Goal: Information Seeking & Learning: Learn about a topic

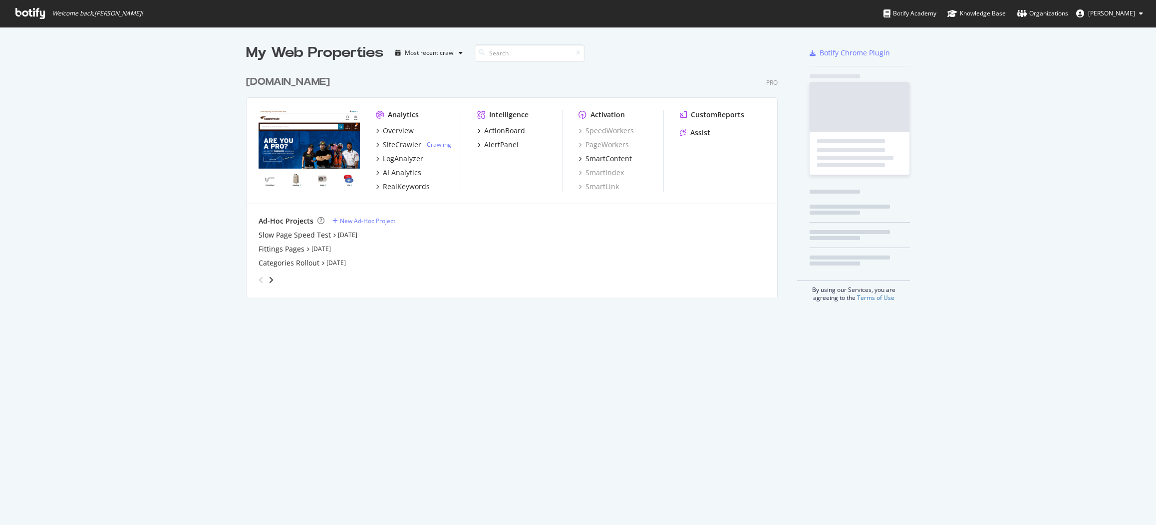
scroll to position [518, 1141]
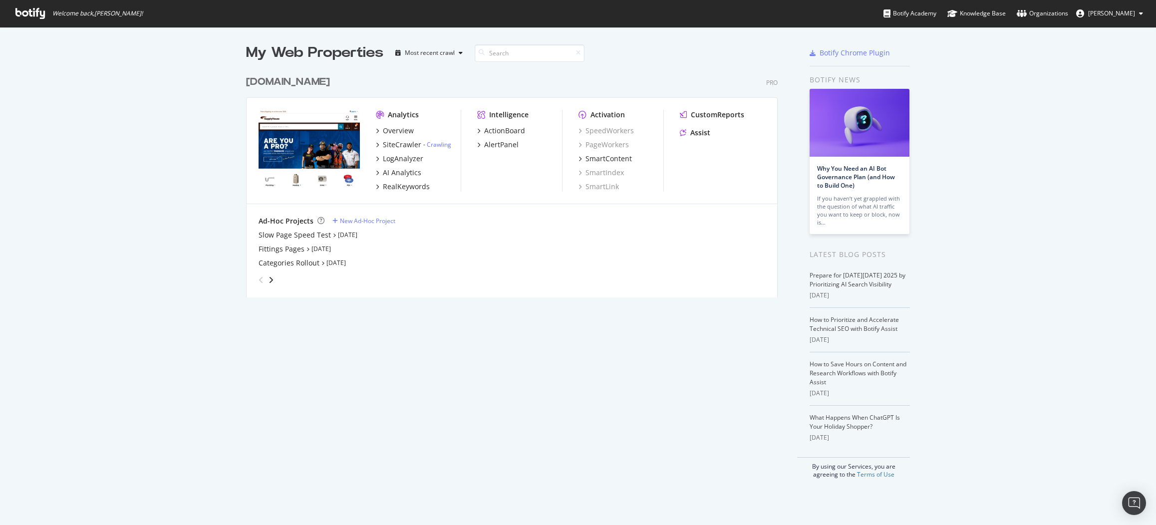
click at [1108, 15] on span "[PERSON_NAME]" at bounding box center [1112, 13] width 47 height 8
click at [1106, 39] on link "Edit Profile" at bounding box center [1103, 34] width 96 height 15
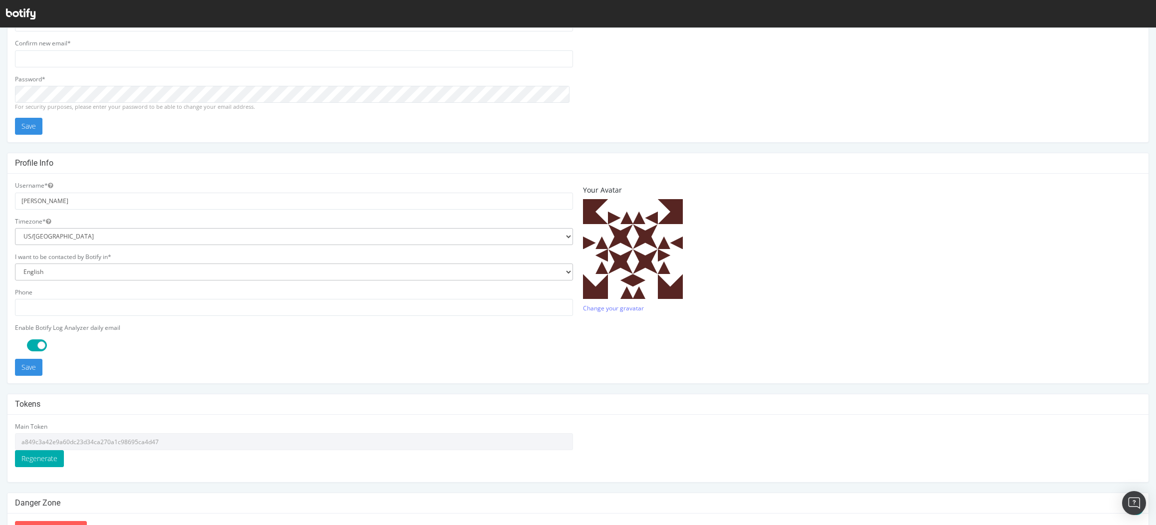
scroll to position [131, 0]
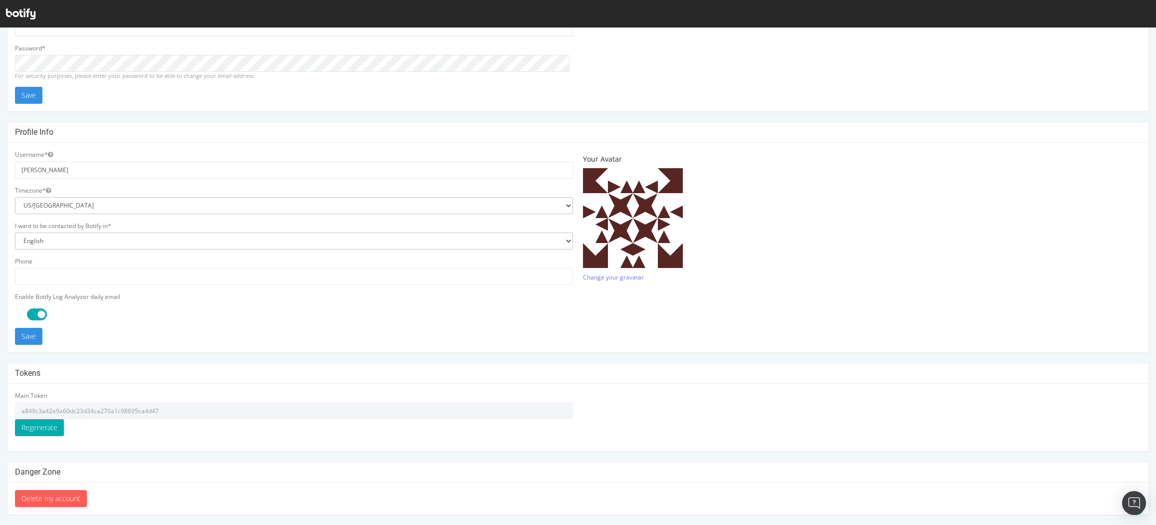
drag, startPoint x: 166, startPoint y: 411, endPoint x: 16, endPoint y: 402, distance: 150.1
click at [16, 402] on div "Main Token a849c3a42e9a60dc23d34ca270a1c98695ca4d47 Regenerate" at bounding box center [294, 413] width 558 height 45
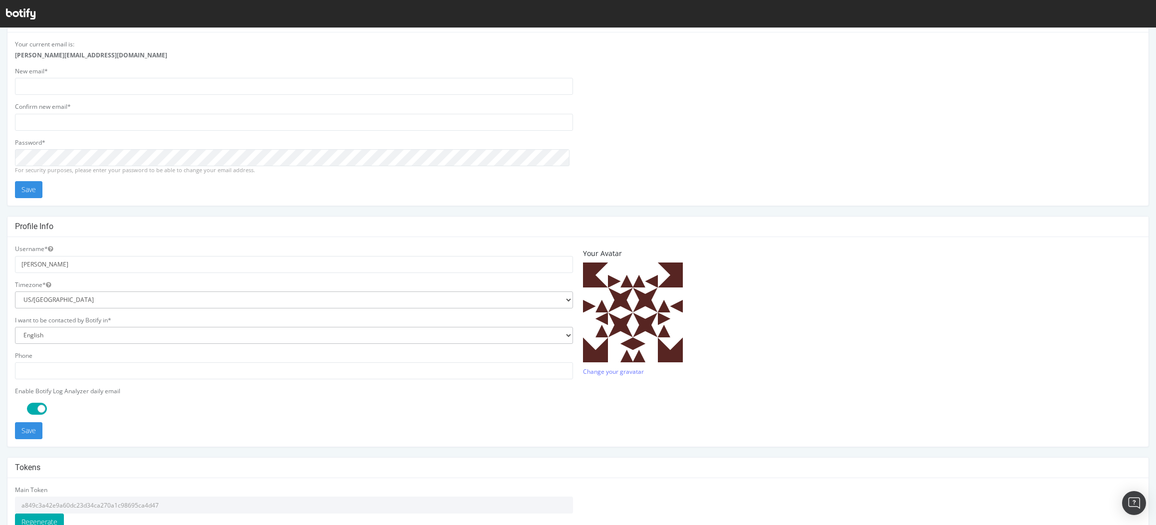
scroll to position [0, 0]
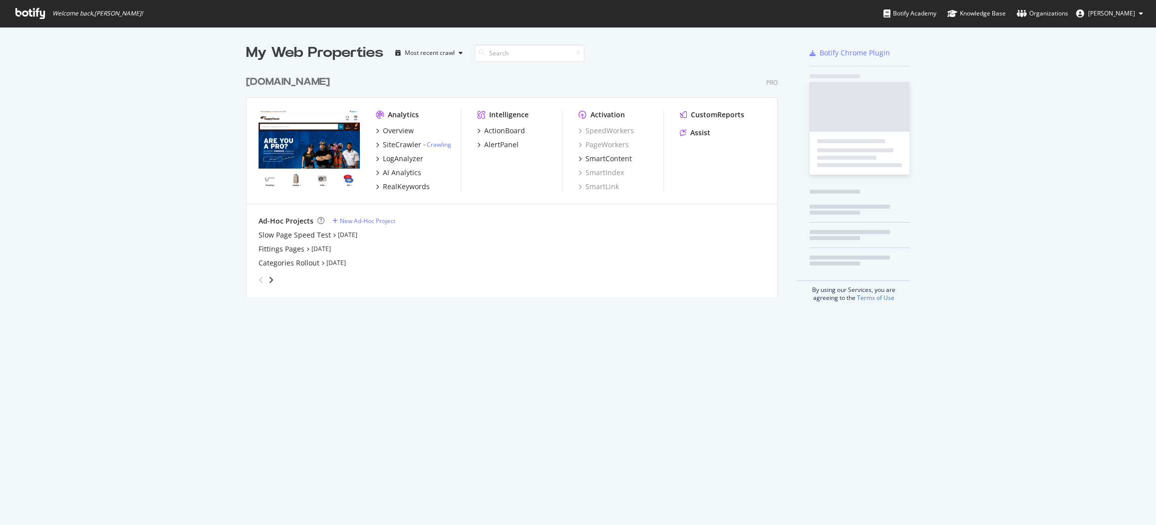
scroll to position [227, 532]
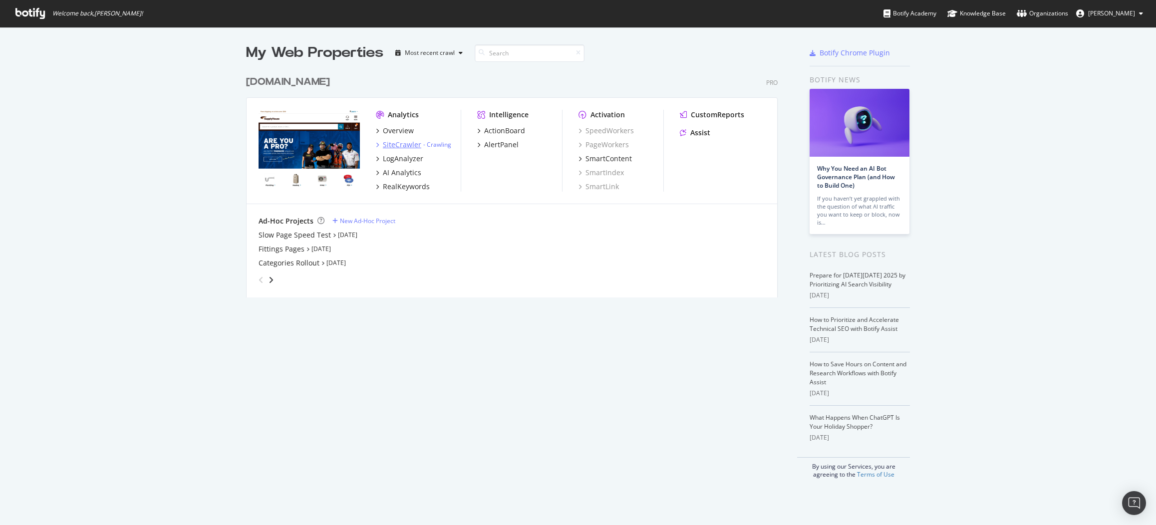
click at [406, 147] on div "SiteCrawler" at bounding box center [402, 145] width 38 height 10
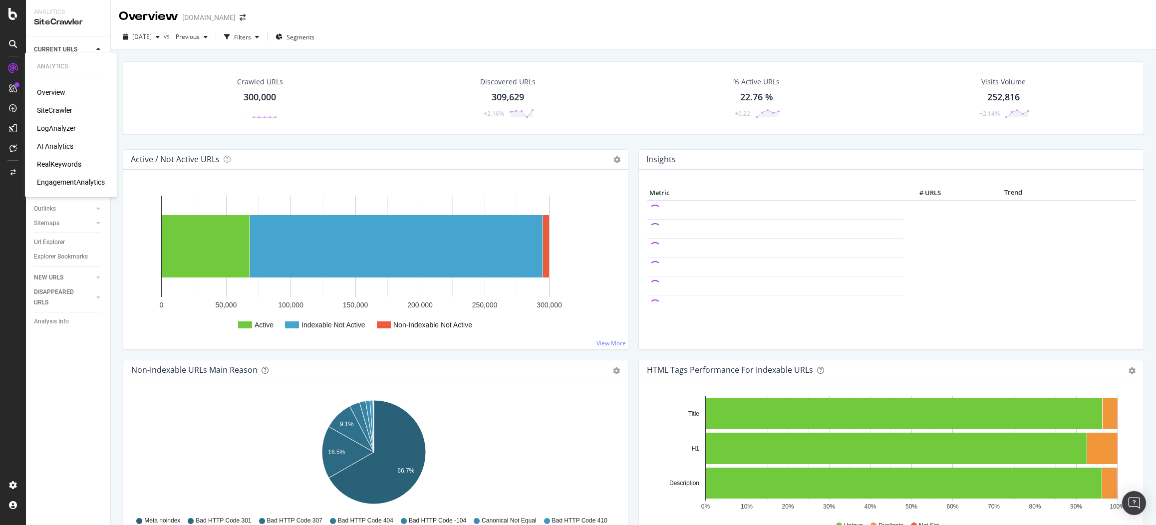
click at [62, 168] on div "RealKeywords" at bounding box center [59, 164] width 44 height 10
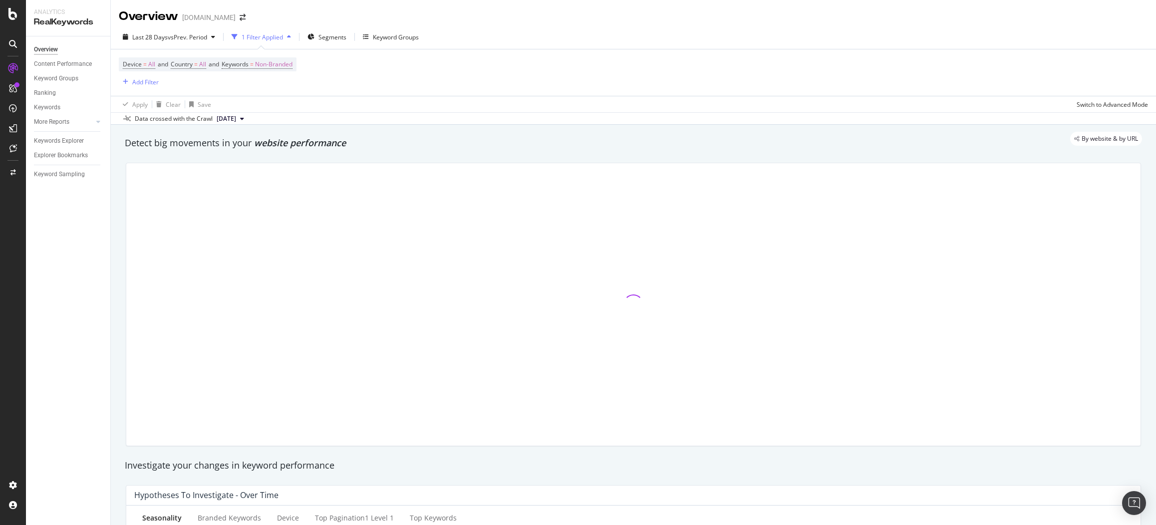
click at [126, 164] on div at bounding box center [634, 305] width 1016 height 284
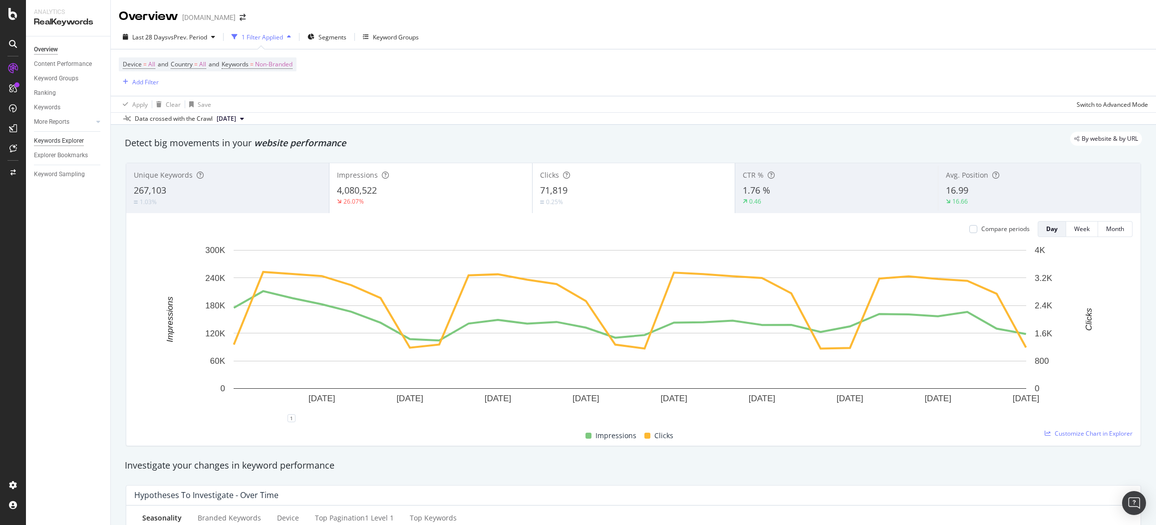
click at [72, 139] on div "Keywords Explorer" at bounding box center [59, 141] width 50 height 10
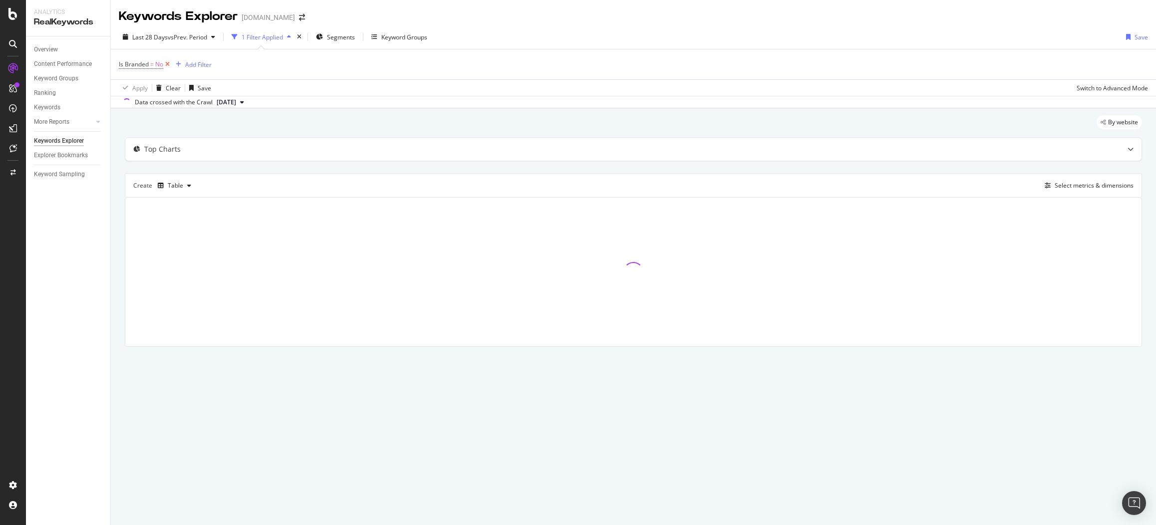
click at [168, 62] on icon at bounding box center [167, 64] width 8 height 10
click at [140, 66] on div "Add Filter" at bounding box center [145, 64] width 26 height 8
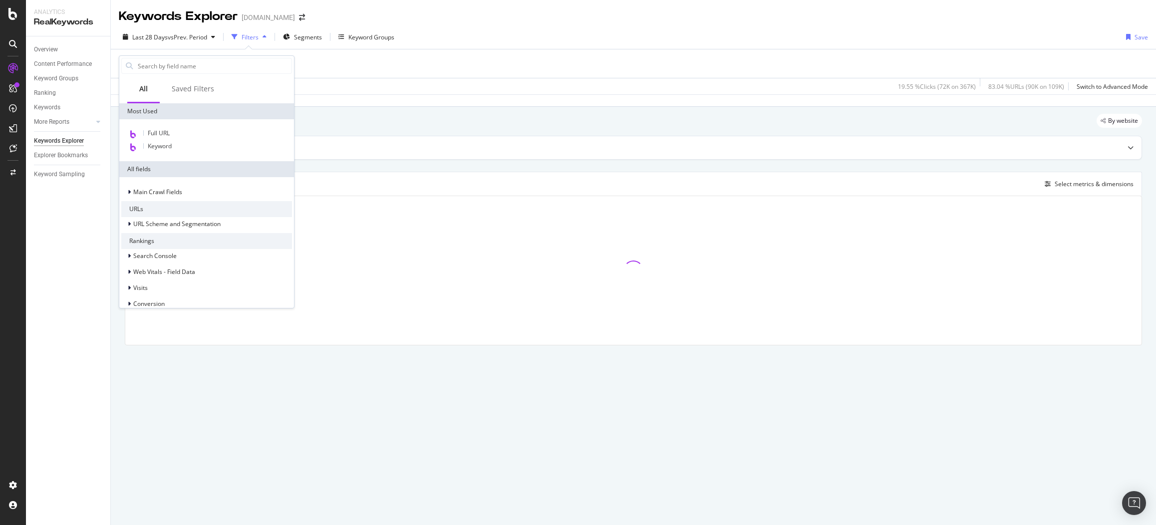
click at [140, 66] on input "text" at bounding box center [214, 65] width 155 height 15
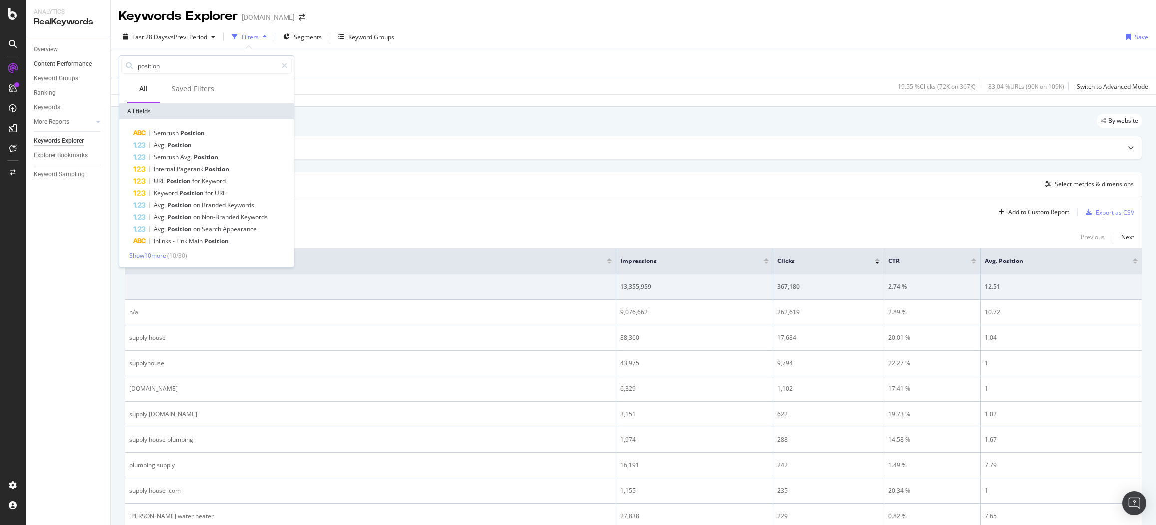
drag, startPoint x: 169, startPoint y: 67, endPoint x: 101, endPoint y: 64, distance: 68.5
click at [101, 64] on body "Analytics RealKeywords Overview Content Performance Keyword Groups Ranking Keyw…" at bounding box center [578, 262] width 1156 height 525
type input "position"
click at [178, 146] on span "Position" at bounding box center [179, 145] width 24 height 8
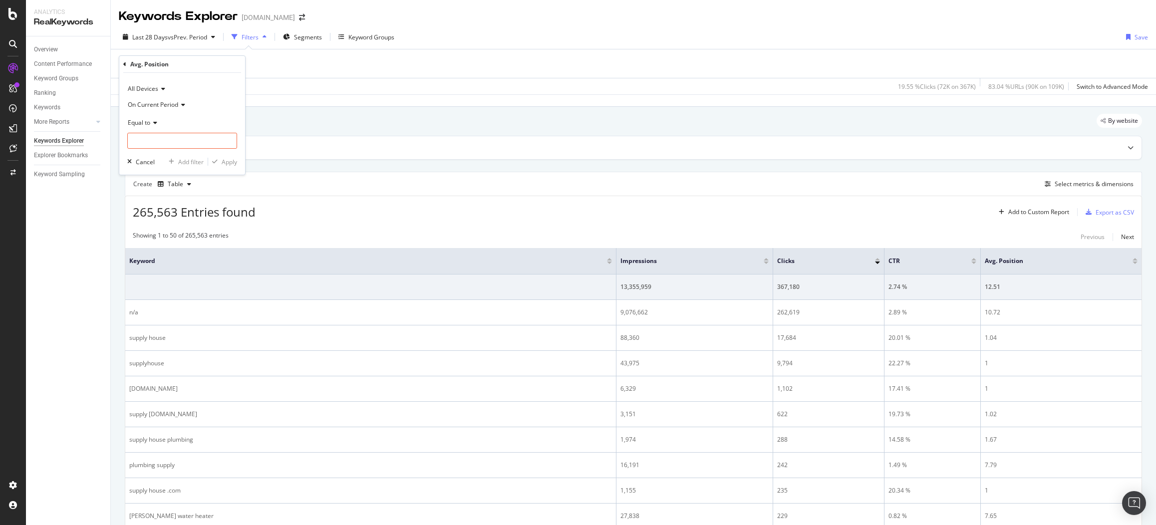
click at [148, 118] on span "Equal to" at bounding box center [139, 122] width 22 height 8
click at [152, 218] on span "Between" at bounding box center [144, 221] width 24 height 8
click at [146, 173] on input "1" at bounding box center [182, 169] width 110 height 16
type input "10"
click at [229, 192] on div "Apply" at bounding box center [229, 190] width 15 height 8
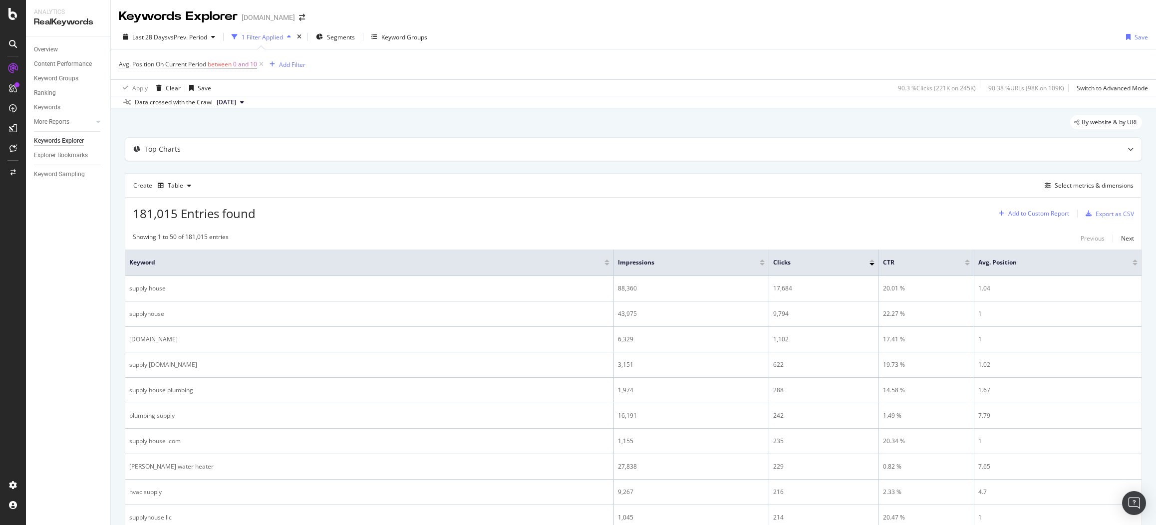
click at [1036, 214] on div "Add to Custom Report" at bounding box center [1039, 214] width 61 height 6
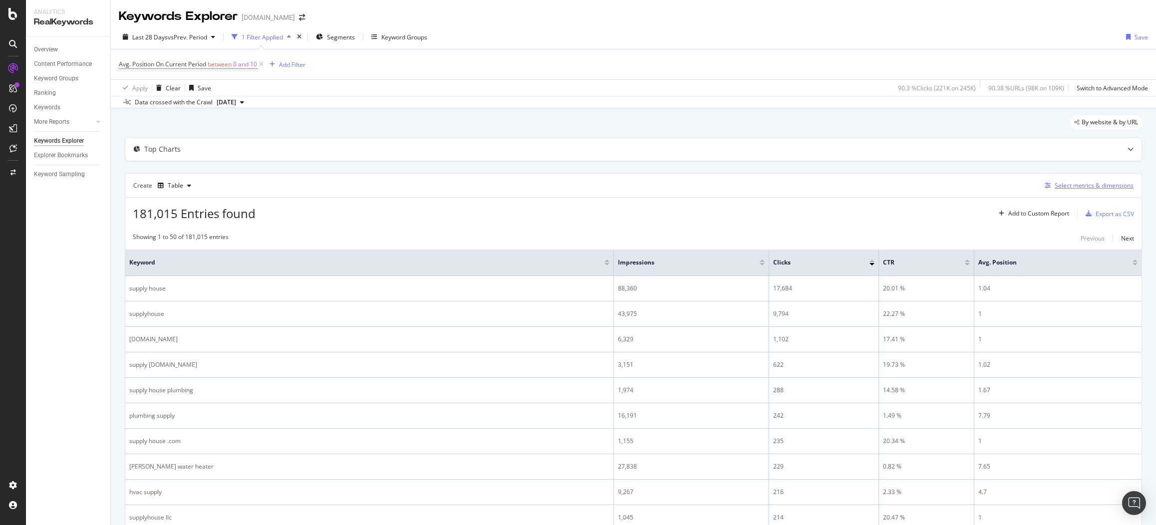
click at [1070, 187] on div "Select metrics & dimensions" at bounding box center [1094, 185] width 79 height 8
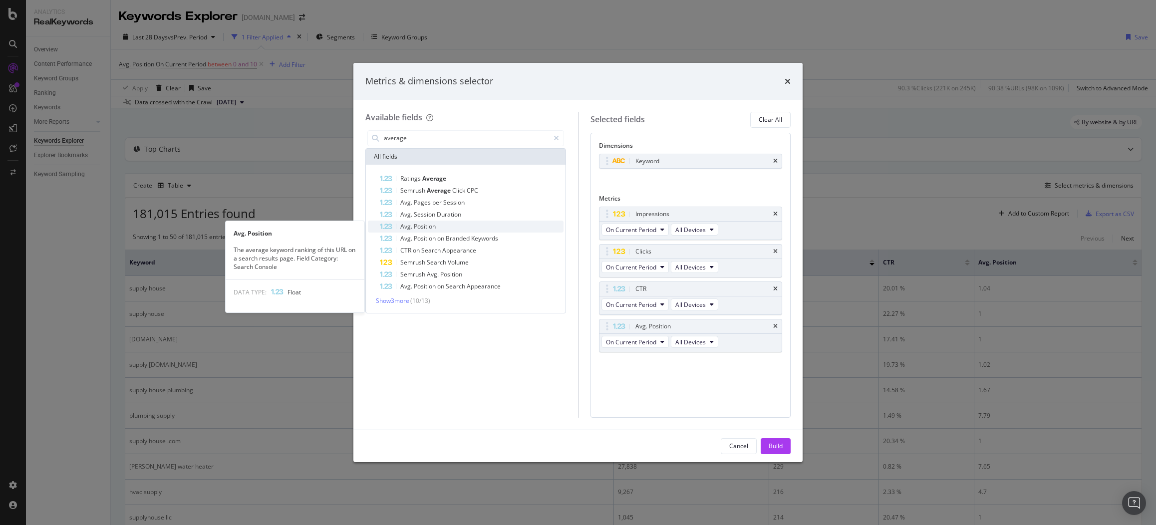
type input "average"
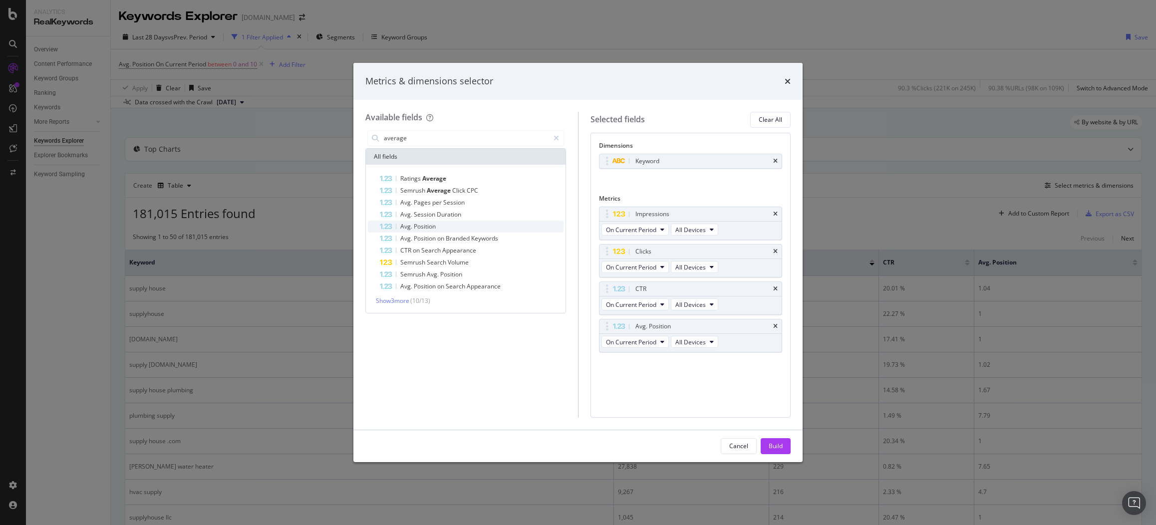
click at [448, 224] on div "Avg. Position" at bounding box center [472, 227] width 184 height 12
click at [781, 446] on div "Build" at bounding box center [776, 446] width 14 height 8
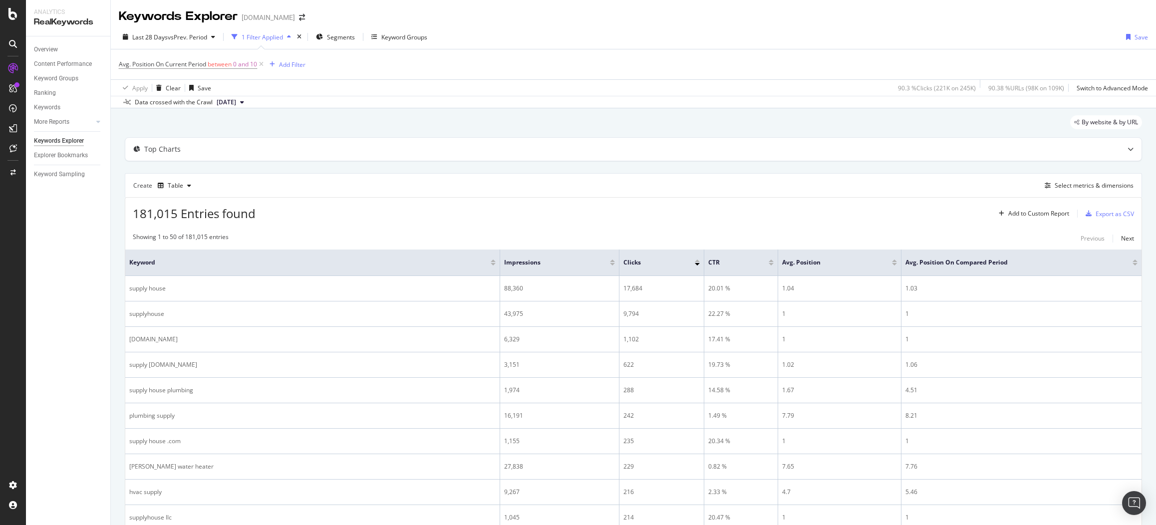
click at [892, 265] on div at bounding box center [894, 264] width 5 height 2
click at [1117, 214] on div "Export as CSV" at bounding box center [1115, 214] width 38 height 8
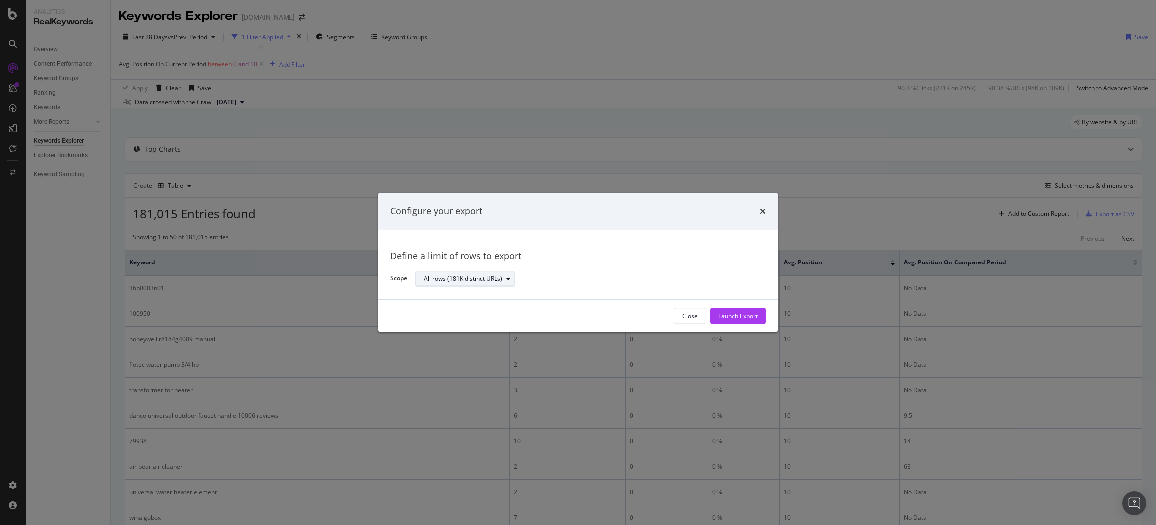
click at [478, 279] on div "All rows (181K distinct URLs)" at bounding box center [463, 279] width 78 height 6
click at [460, 311] on div "Define a limit" at bounding box center [446, 312] width 37 height 8
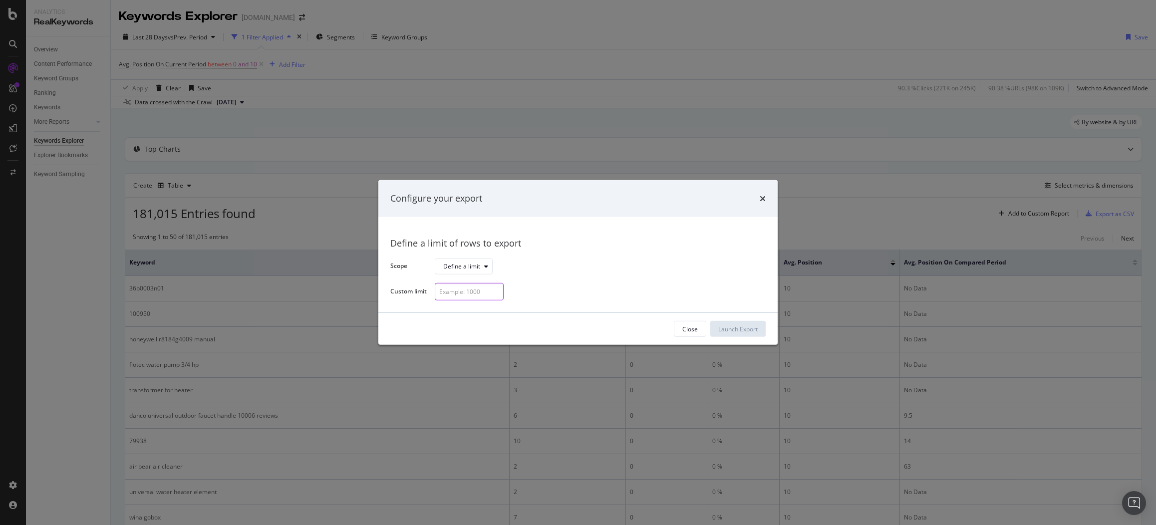
click at [462, 291] on input "modal" at bounding box center [469, 291] width 69 height 17
type input "10"
click at [745, 325] on div "Launch Export" at bounding box center [738, 329] width 39 height 8
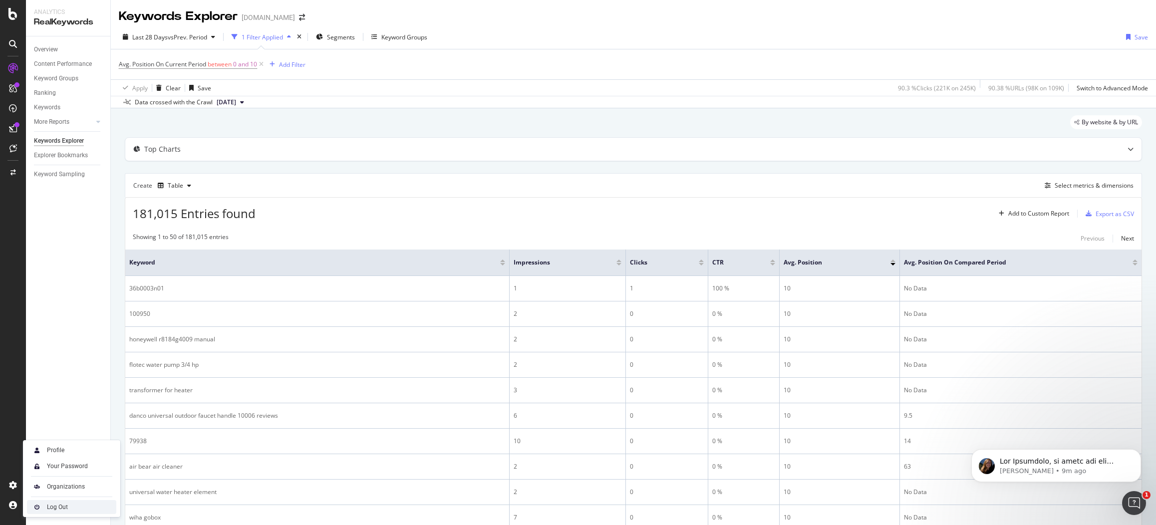
click at [49, 507] on div "Log Out" at bounding box center [57, 507] width 21 height 8
